Goal: Find specific page/section: Find specific page/section

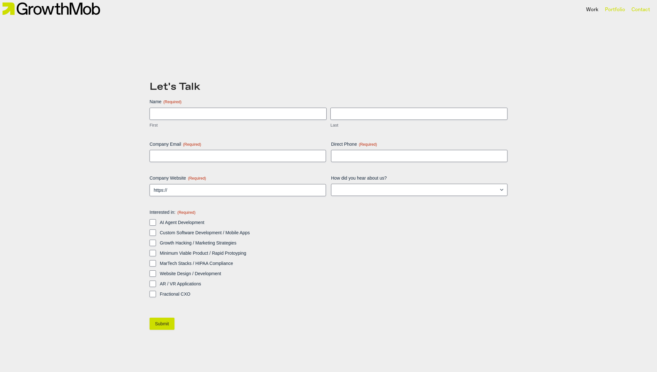
click at [614, 5] on div "Portfolio" at bounding box center [615, 9] width 27 height 11
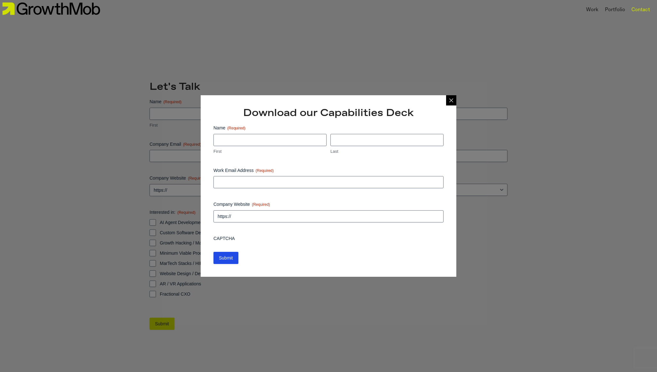
click at [450, 101] on icon at bounding box center [451, 100] width 5 height 5
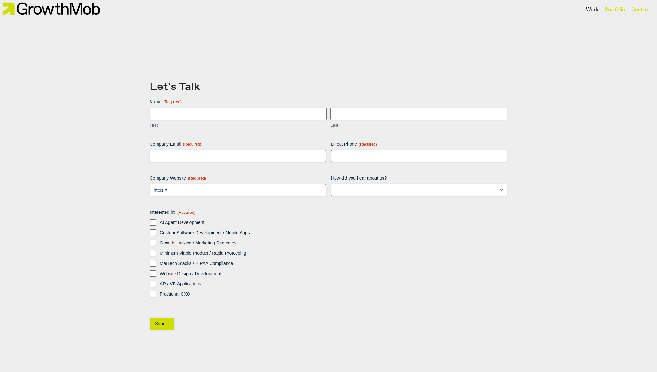
click at [612, 10] on div "Portfolio" at bounding box center [615, 10] width 20 height 8
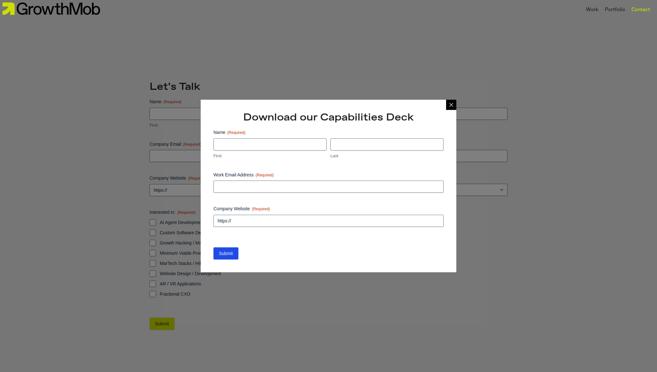
click at [452, 102] on icon at bounding box center [451, 104] width 5 height 5
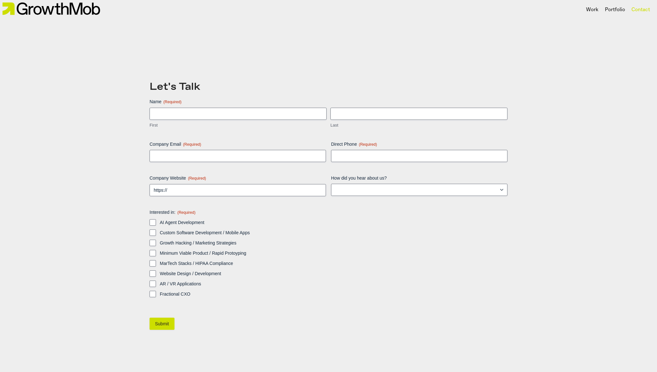
drag, startPoint x: 167, startPoint y: 58, endPoint x: 128, endPoint y: 43, distance: 41.1
click at [166, 58] on div "Let's Talk Name (Required) First Last Company Email (Required) Direct Phone (Re…" at bounding box center [328, 206] width 364 height 340
click at [61, 16] on img at bounding box center [51, 9] width 102 height 18
